Goal: Task Accomplishment & Management: Manage account settings

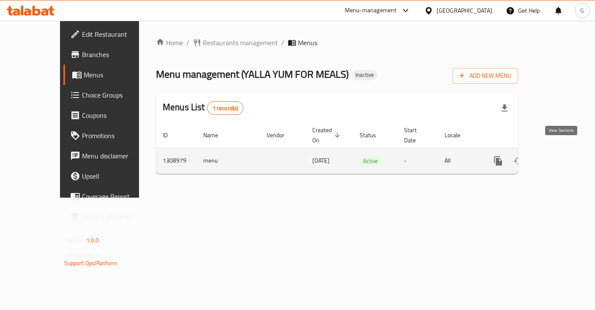
click at [559, 156] on icon "enhanced table" at bounding box center [559, 161] width 10 height 10
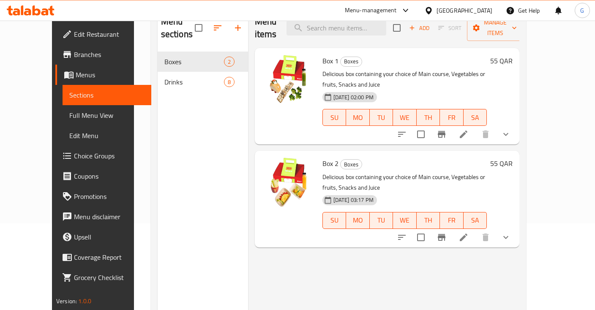
scroll to position [89, 0]
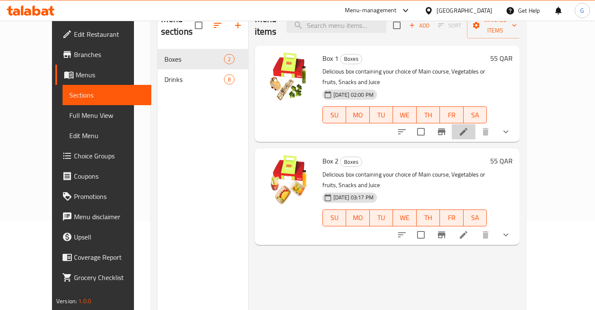
click at [475, 124] on li at bounding box center [464, 131] width 24 height 15
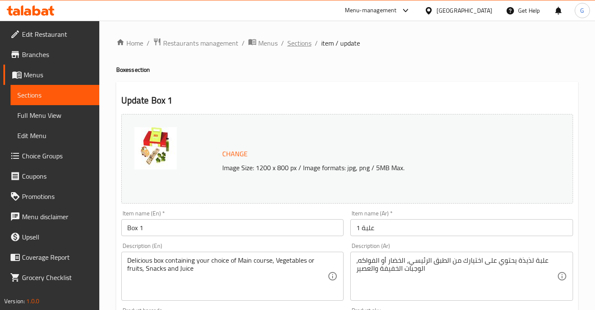
click at [298, 41] on span "Sections" at bounding box center [299, 43] width 24 height 10
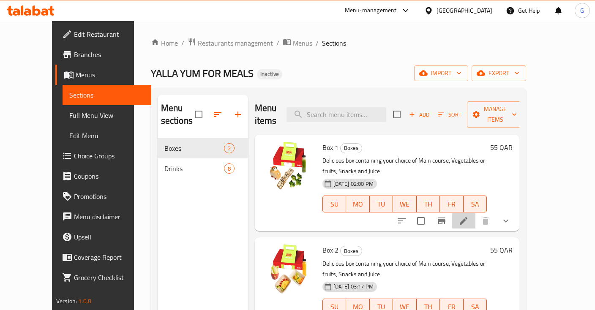
click at [475, 213] on li at bounding box center [464, 220] width 24 height 15
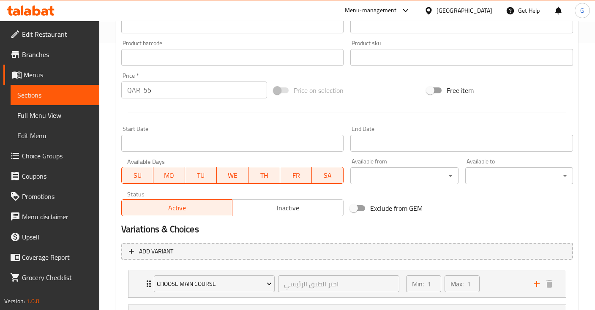
scroll to position [416, 0]
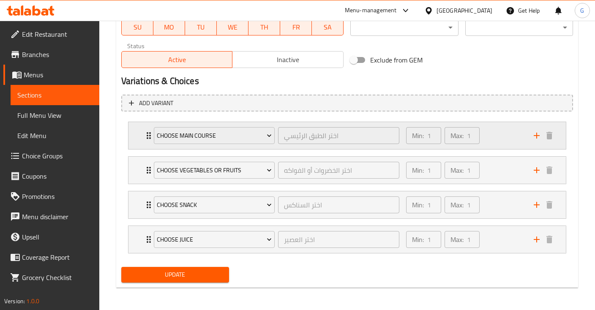
click at [500, 140] on div "Min: 1 ​ Max: 1 ​" at bounding box center [465, 135] width 128 height 27
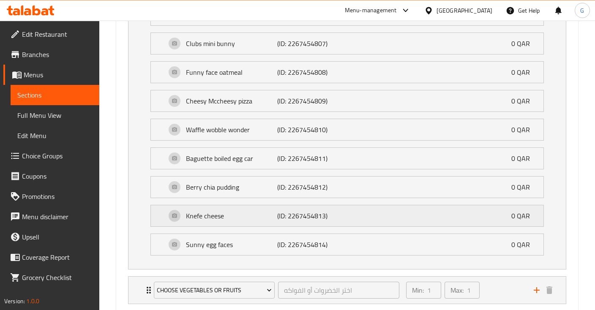
scroll to position [772, 0]
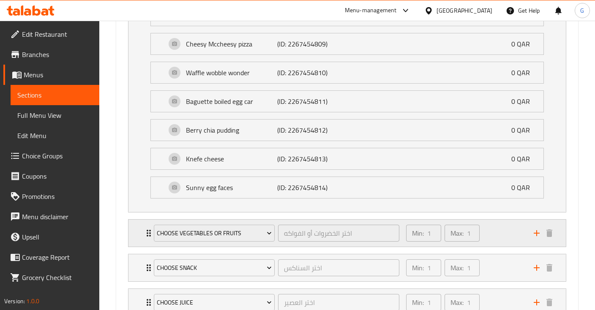
click at [511, 228] on div "Min: 1 ​ Max: 1 ​" at bounding box center [465, 233] width 128 height 27
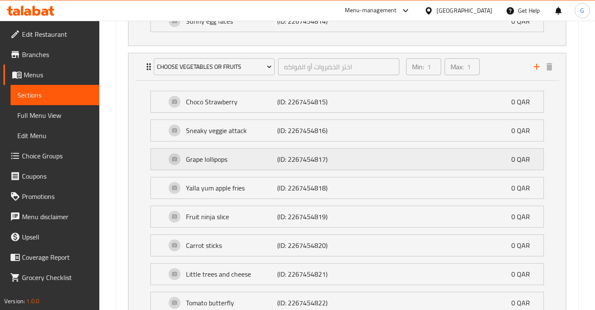
scroll to position [951, 0]
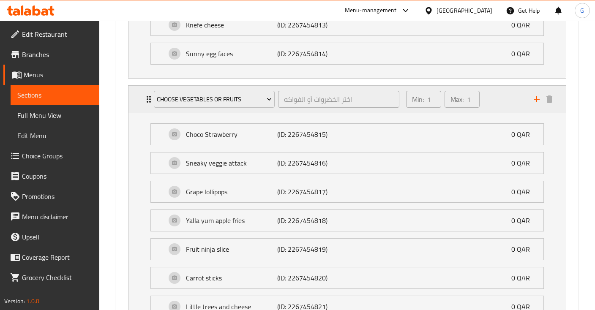
click at [499, 91] on div "Min: 1 ​ Max: 1 ​" at bounding box center [465, 99] width 128 height 27
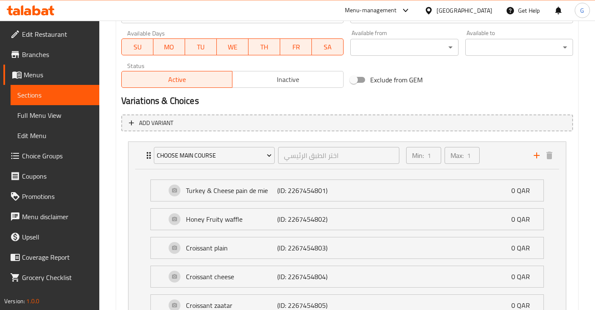
scroll to position [386, 0]
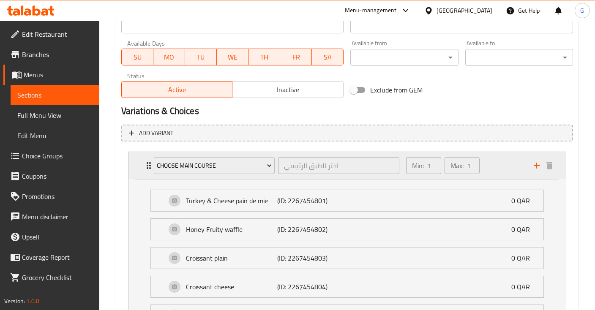
click at [492, 152] on div "Min: 1 ​ Max: 1 ​" at bounding box center [465, 165] width 128 height 27
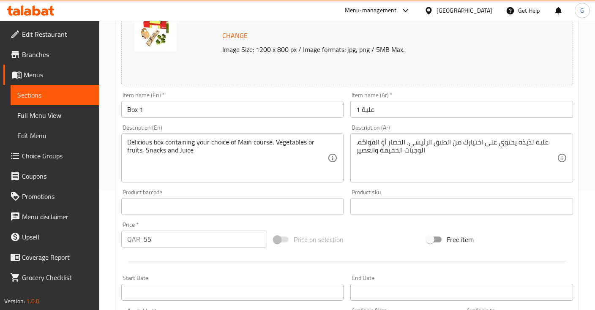
scroll to position [0, 0]
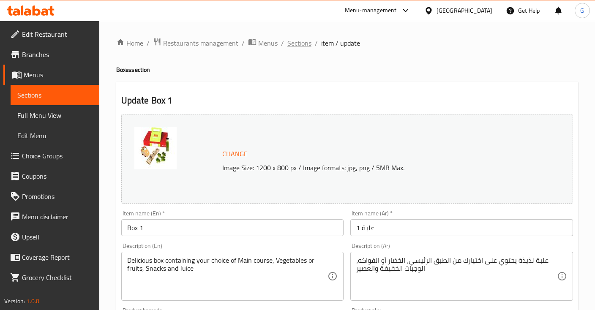
click at [293, 46] on span "Sections" at bounding box center [299, 43] width 24 height 10
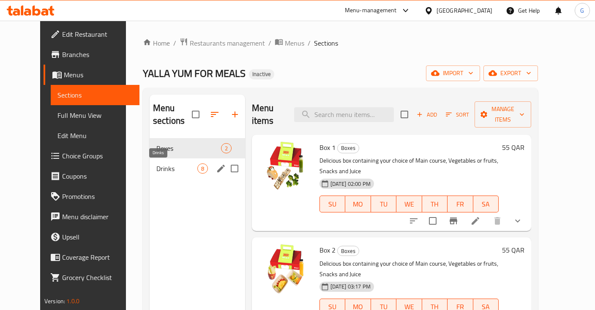
click at [156, 166] on span "Drinks" at bounding box center [176, 168] width 41 height 10
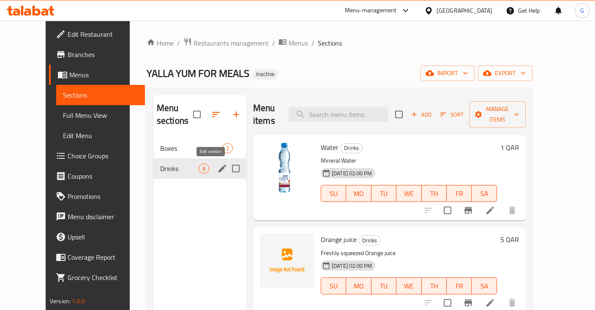
click at [218, 169] on icon "edit" at bounding box center [222, 169] width 8 height 8
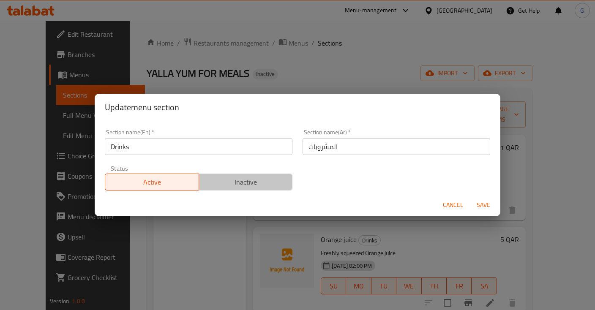
drag, startPoint x: 242, startPoint y: 179, endPoint x: 330, endPoint y: 185, distance: 88.4
click at [242, 179] on span "Inactive" at bounding box center [245, 182] width 87 height 12
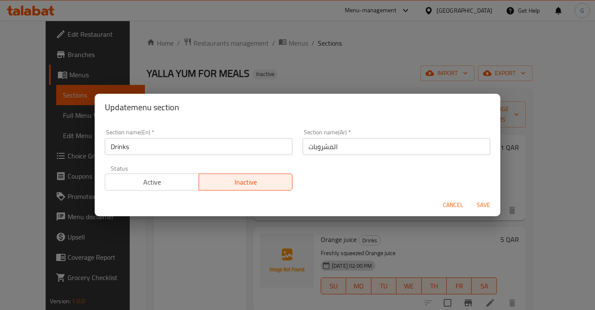
click at [485, 199] on button "Save" at bounding box center [483, 205] width 27 height 16
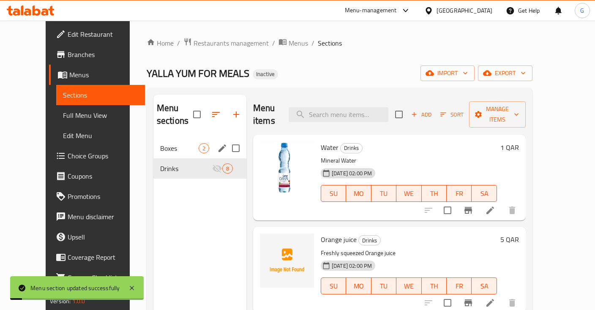
click at [158, 154] on div "Boxes 2" at bounding box center [199, 148] width 93 height 20
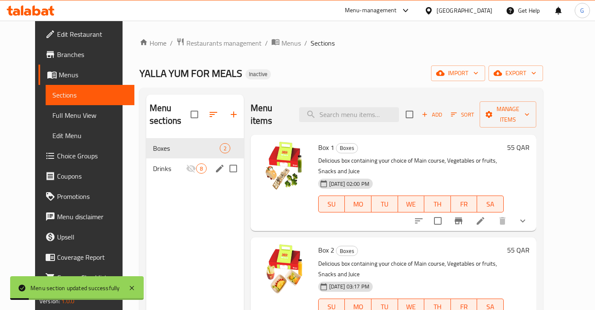
click at [170, 175] on div "Drinks 8" at bounding box center [195, 168] width 98 height 20
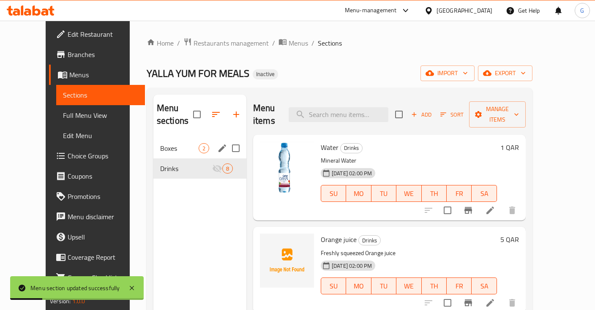
click at [174, 155] on div "Boxes 2" at bounding box center [199, 148] width 93 height 20
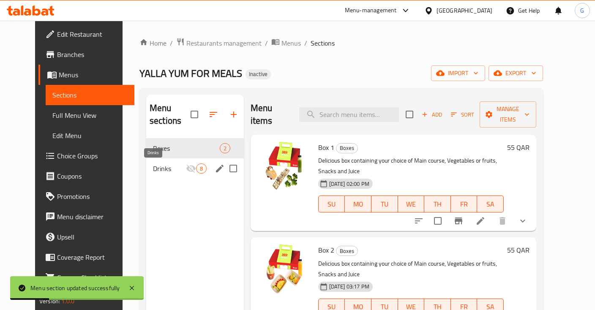
drag, startPoint x: 177, startPoint y: 170, endPoint x: 190, endPoint y: 165, distance: 13.8
click at [176, 170] on div "Drinks 8" at bounding box center [195, 168] width 98 height 20
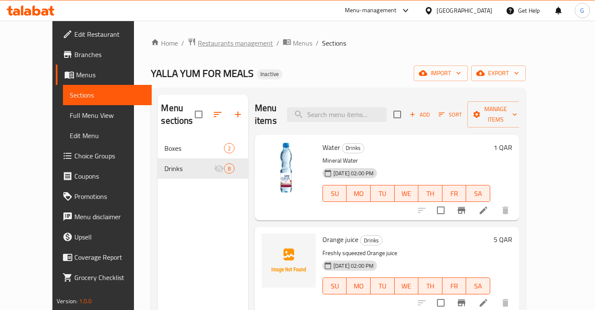
click at [198, 44] on span "Restaurants management" at bounding box center [235, 43] width 75 height 10
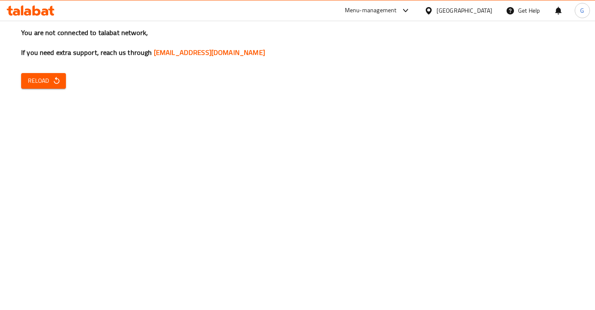
click at [55, 71] on div "You are not connected to talabat network, If you need extra support, reach us t…" at bounding box center [297, 155] width 595 height 310
click at [54, 73] on button "Reload" at bounding box center [43, 81] width 45 height 16
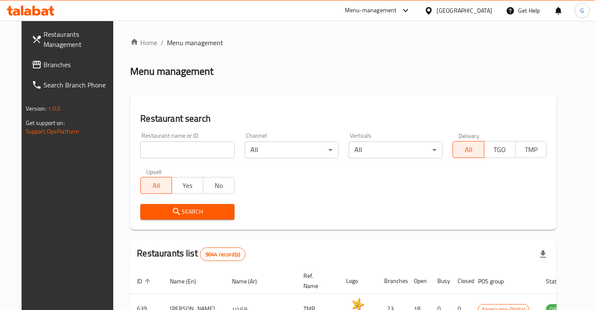
click at [172, 145] on input "search" at bounding box center [187, 149] width 94 height 17
click at [176, 144] on input "search" at bounding box center [187, 149] width 94 height 17
type input "chin chin"
click button "Search" at bounding box center [187, 212] width 94 height 16
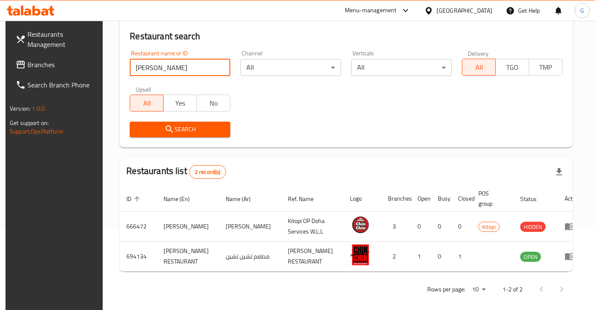
scroll to position [89, 0]
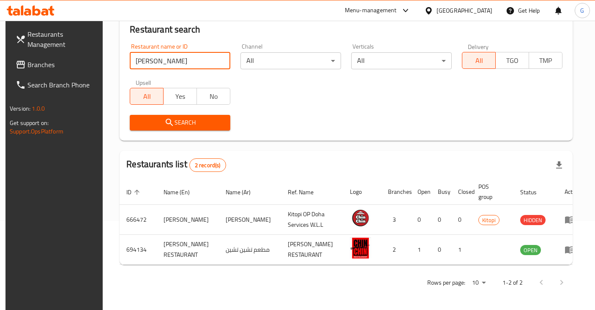
click at [39, 45] on span "Restaurants Management" at bounding box center [62, 39] width 71 height 20
